Goal: Task Accomplishment & Management: Complete application form

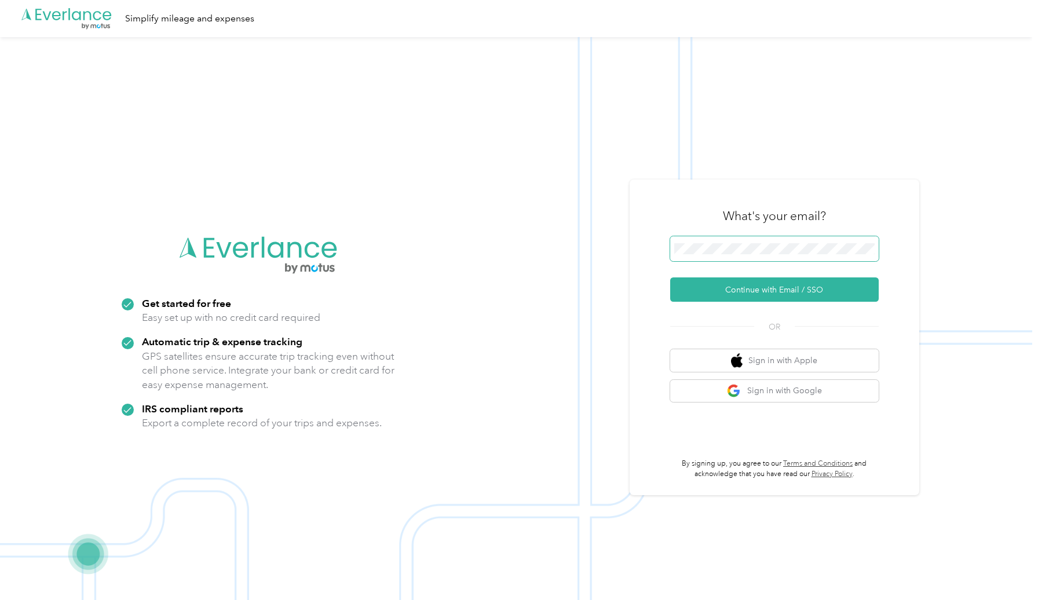
click at [765, 243] on span at bounding box center [774, 248] width 208 height 25
click at [772, 297] on button "Continue with Email / SSO" at bounding box center [774, 289] width 208 height 24
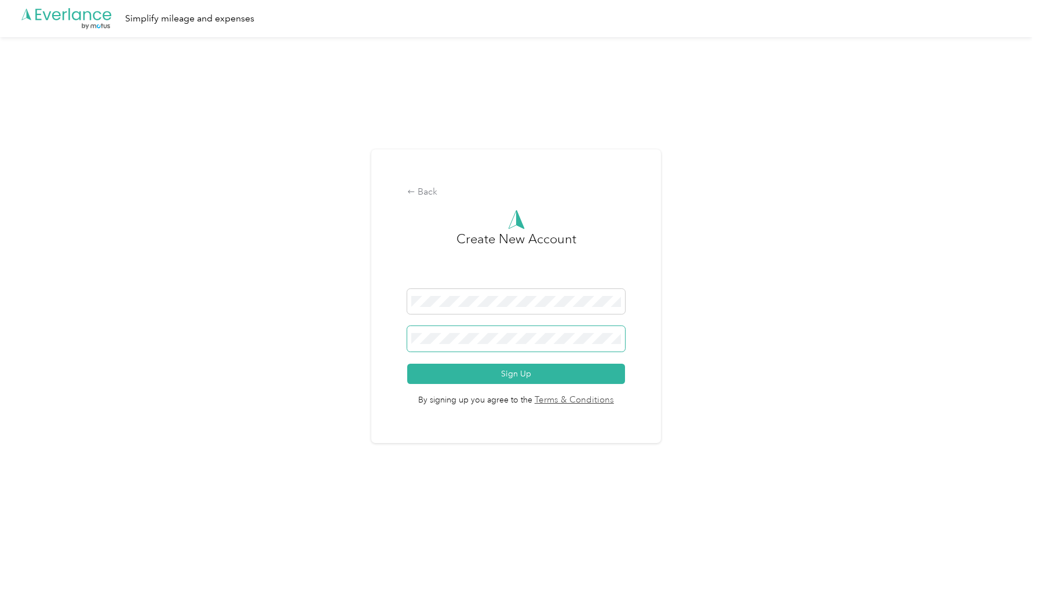
click at [407, 364] on button "Sign Up" at bounding box center [516, 374] width 218 height 20
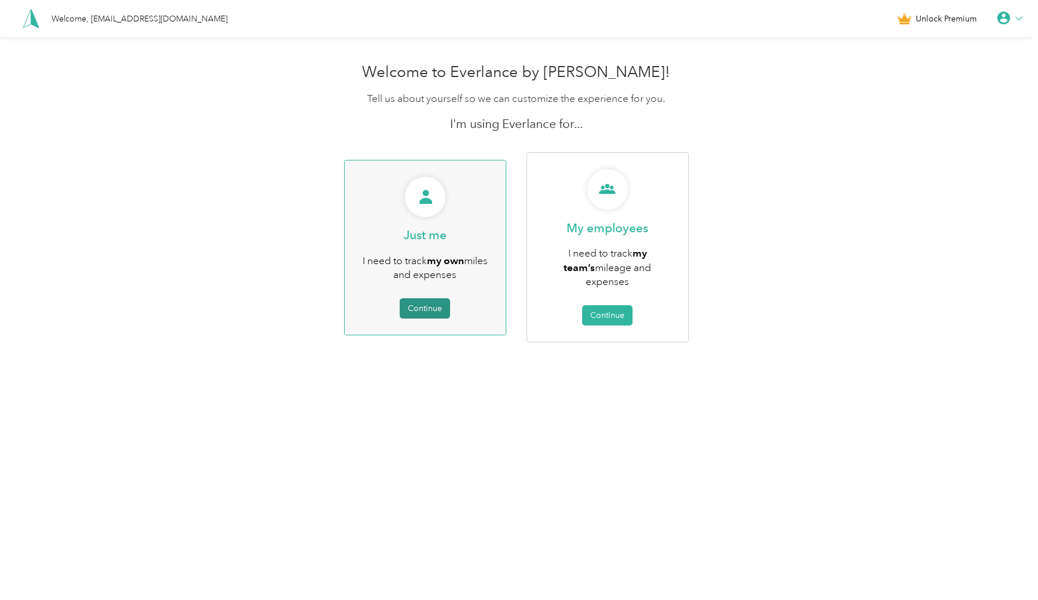
click at [434, 301] on button "Continue" at bounding box center [425, 308] width 50 height 20
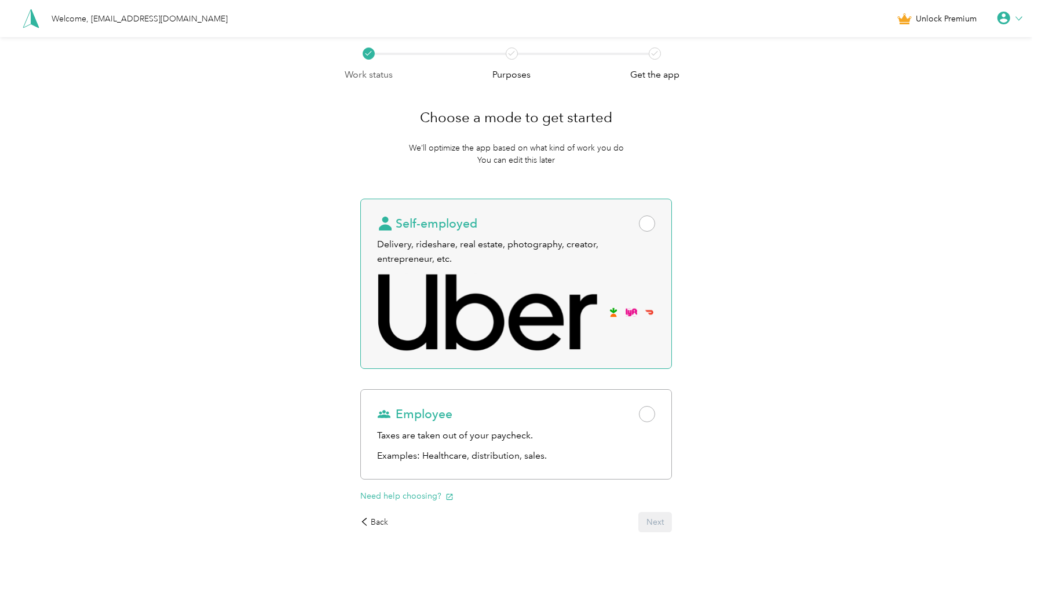
click at [652, 225] on span at bounding box center [647, 223] width 16 height 16
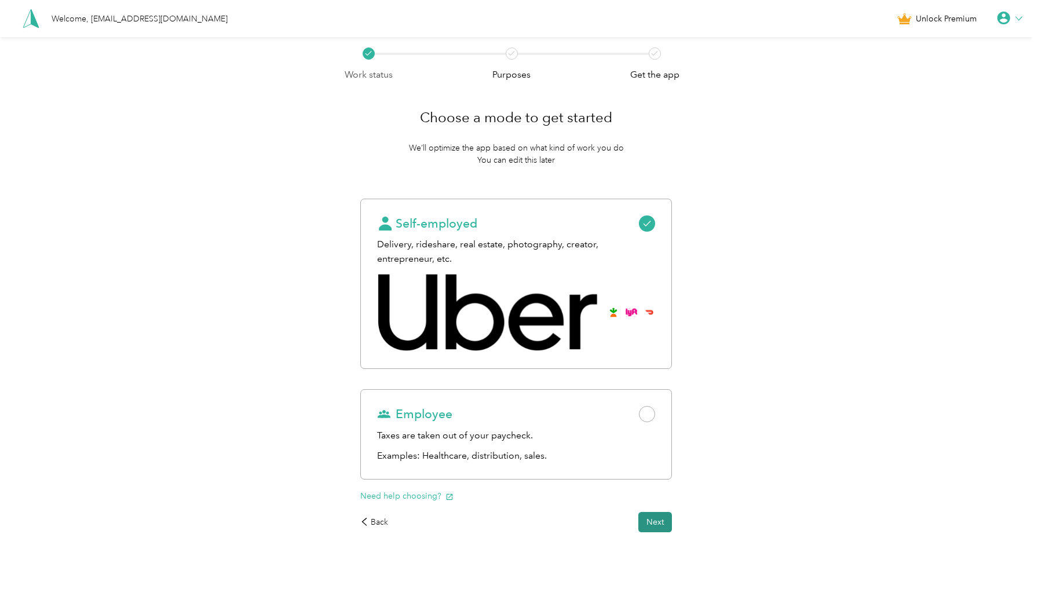
click at [658, 525] on button "Next" at bounding box center [655, 522] width 34 height 20
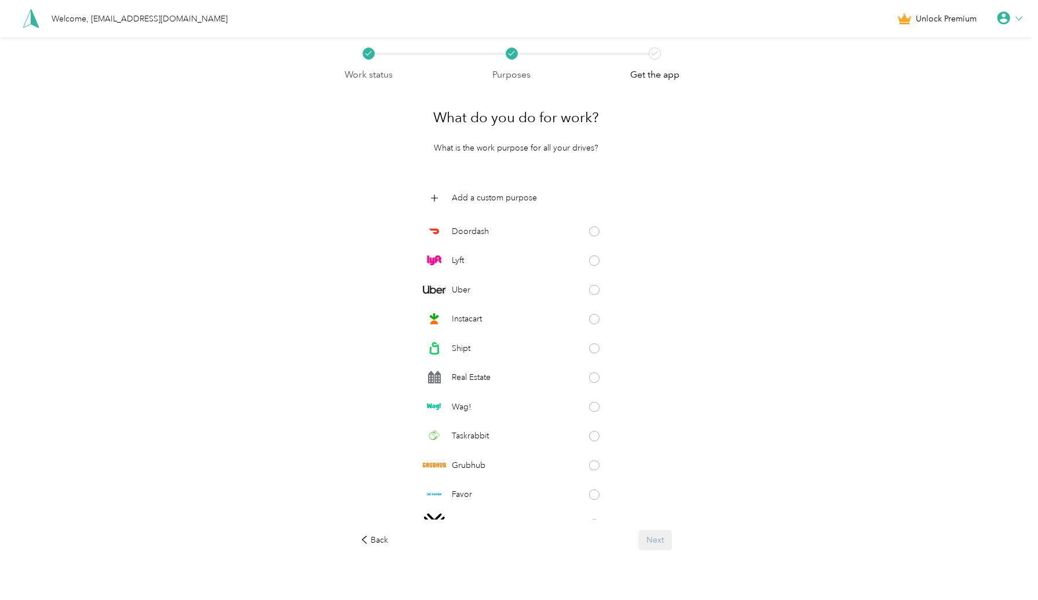
click at [1022, 17] on icon at bounding box center [1018, 18] width 7 height 7
click at [939, 85] on div "Logout" at bounding box center [969, 89] width 130 height 24
